Goal: Use online tool/utility

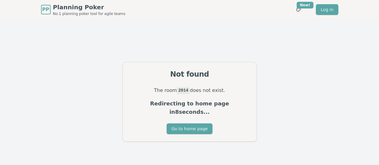
click at [296, 62] on div "Not found The room 2014 does not exist. Redirecting to home page in 8 seconds..…" at bounding box center [189, 101] width 379 height 165
click at [192, 126] on button "Go to home page" at bounding box center [189, 128] width 46 height 11
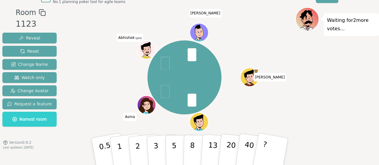
scroll to position [19, 0]
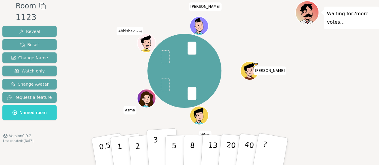
click at [159, 142] on button "3" at bounding box center [162, 151] width 33 height 47
